Goal: Transaction & Acquisition: Purchase product/service

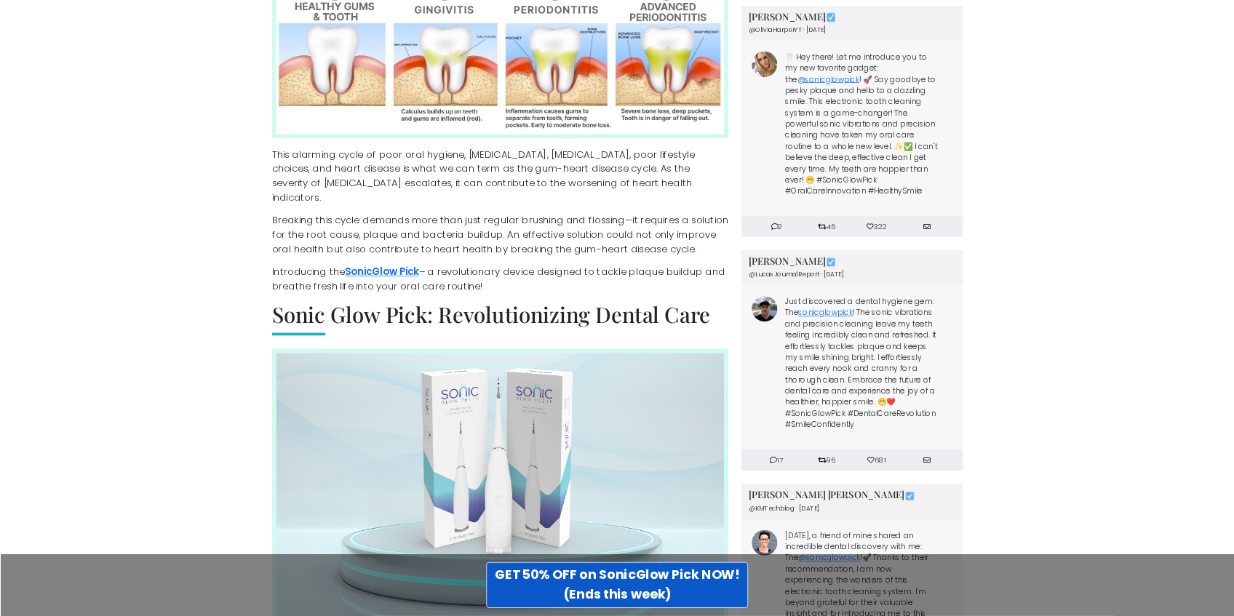
scroll to position [1455, 0]
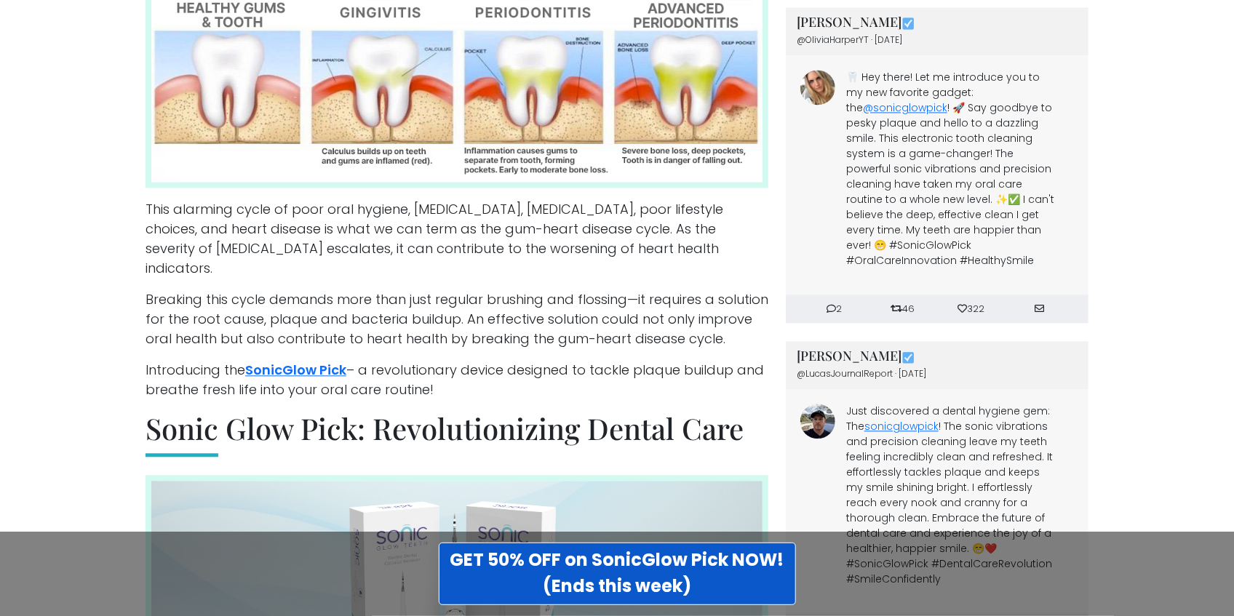
drag, startPoint x: 1698, startPoint y: 7, endPoint x: 95, endPoint y: 87, distance: 1605.8
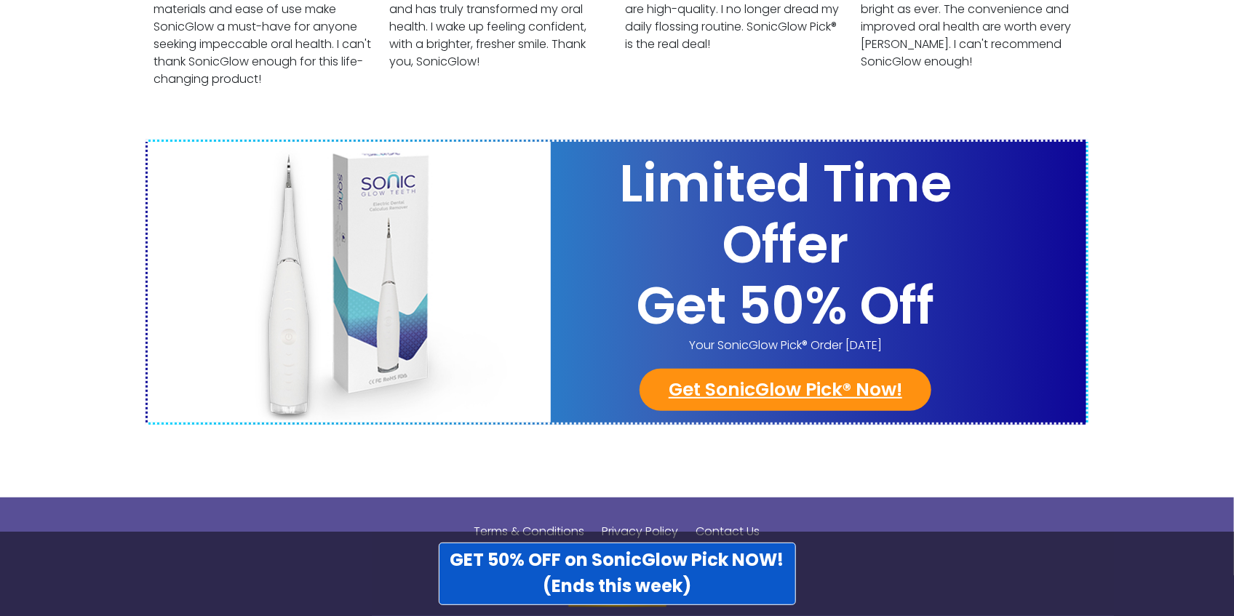
scroll to position [5711, 0]
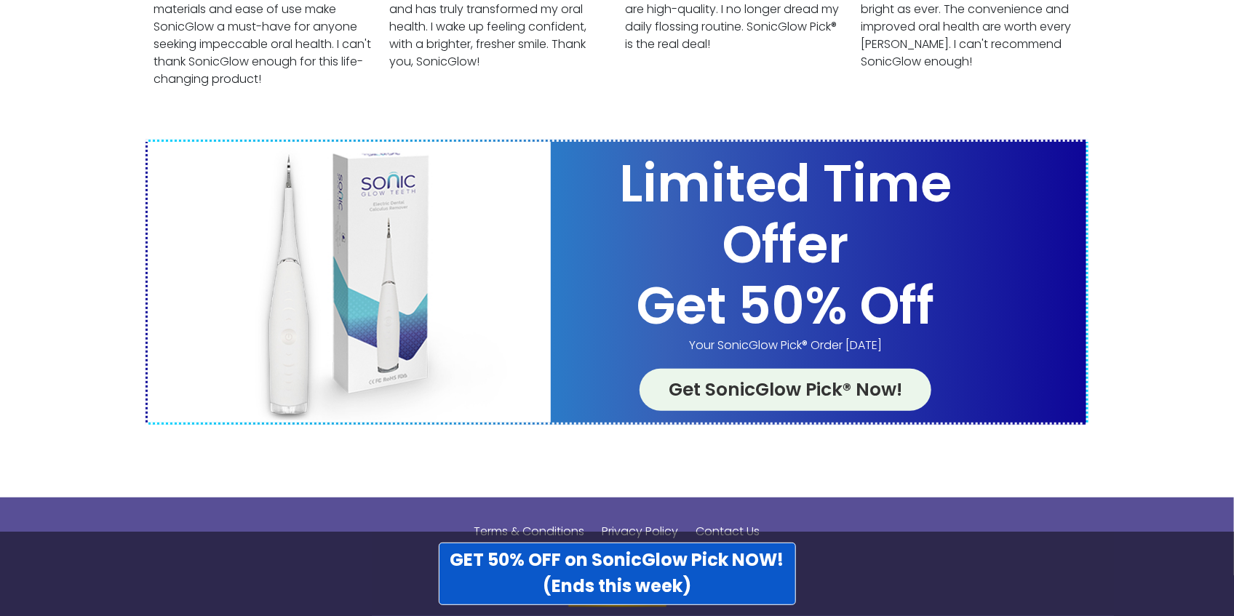
click at [733, 369] on link "Get SonicGlow Pick® Now!" at bounding box center [786, 390] width 292 height 42
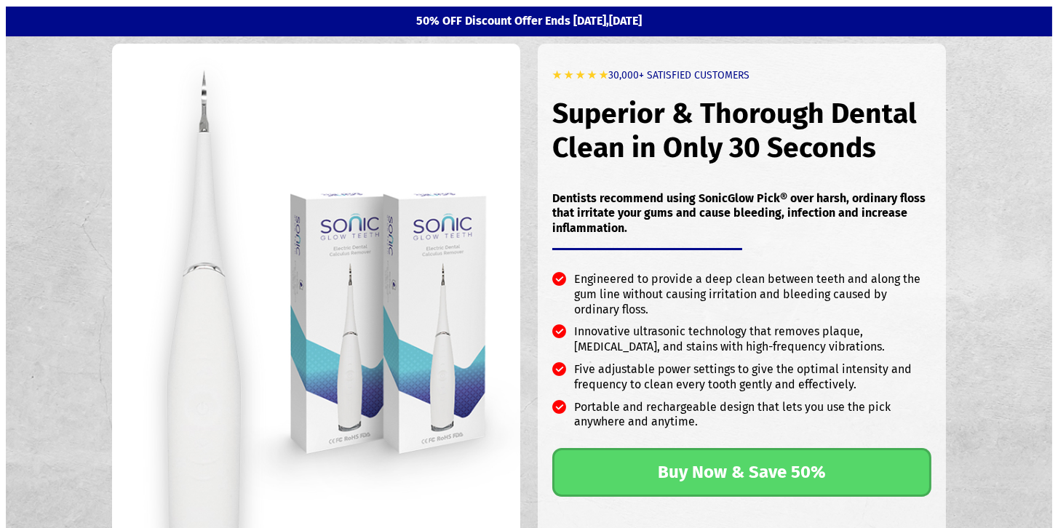
drag, startPoint x: 1723, startPoint y: 1, endPoint x: 49, endPoint y: 123, distance: 1678.1
click at [49, 123] on section "★ ★ ★ ★ ★ 30,000+ SATISFIED CUSTOMERS Superior & Thorough Dental Clean in Only …" at bounding box center [529, 425] width 1046 height 779
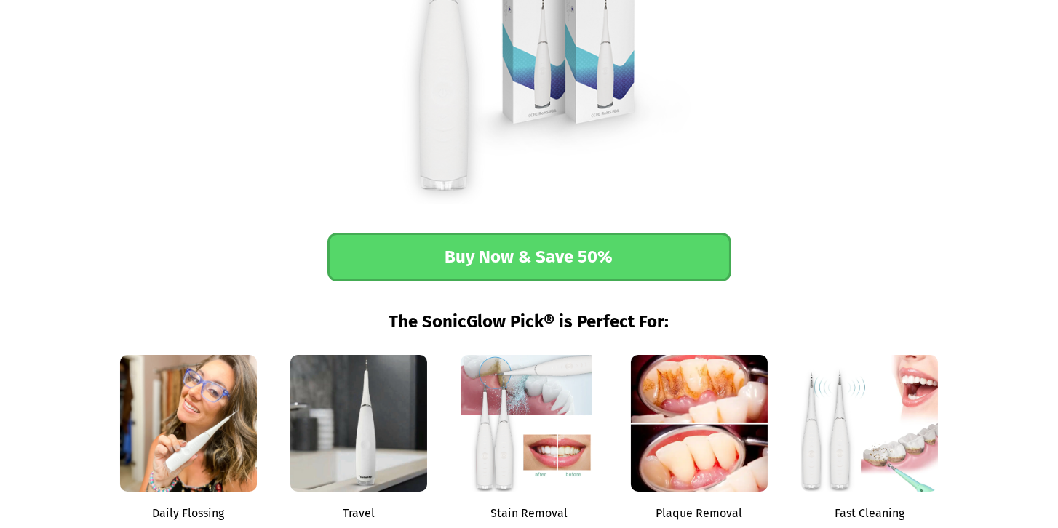
scroll to position [1871, 0]
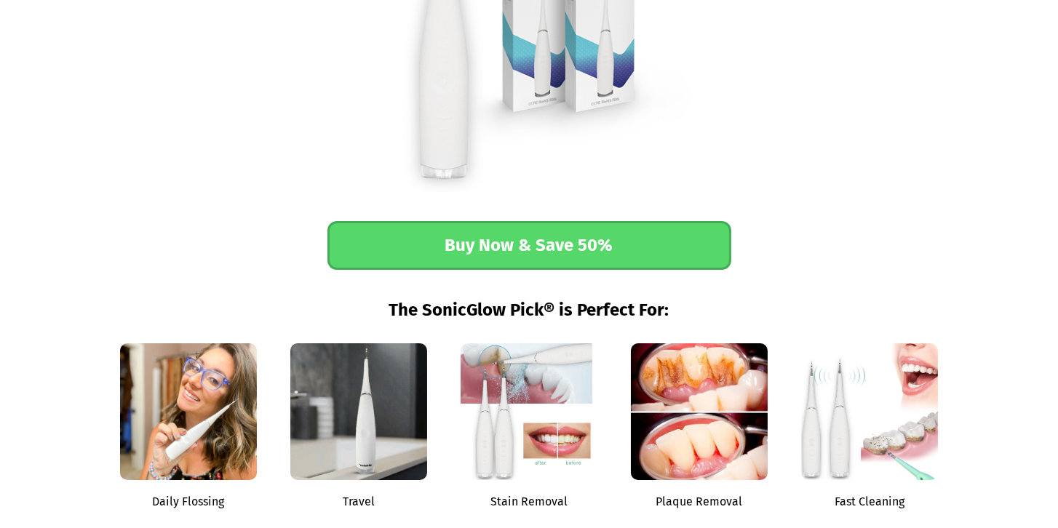
click at [521, 224] on link "Buy Now & Save 50%" at bounding box center [529, 245] width 404 height 49
